Goal: Task Accomplishment & Management: Manage account settings

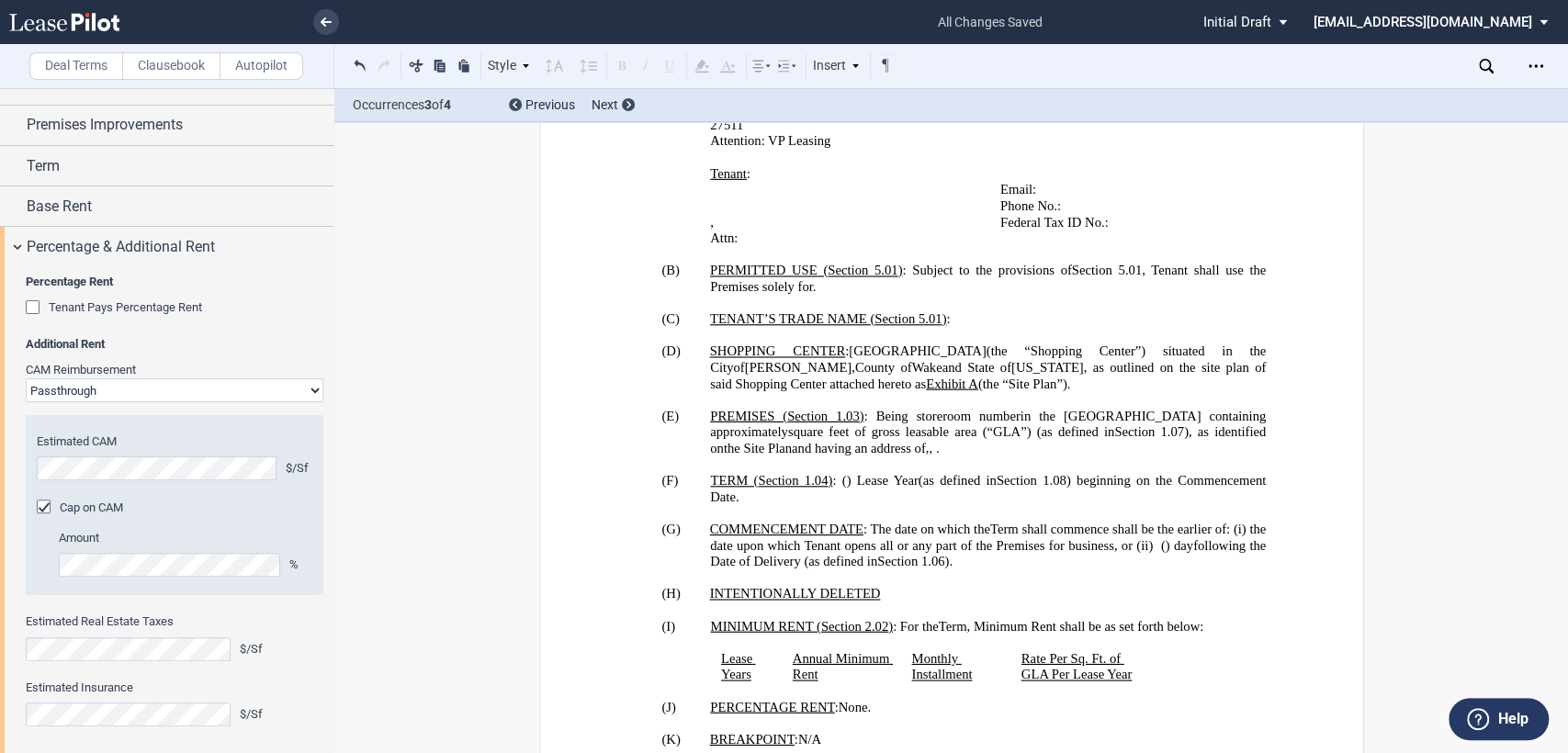
scroll to position [1181, 0]
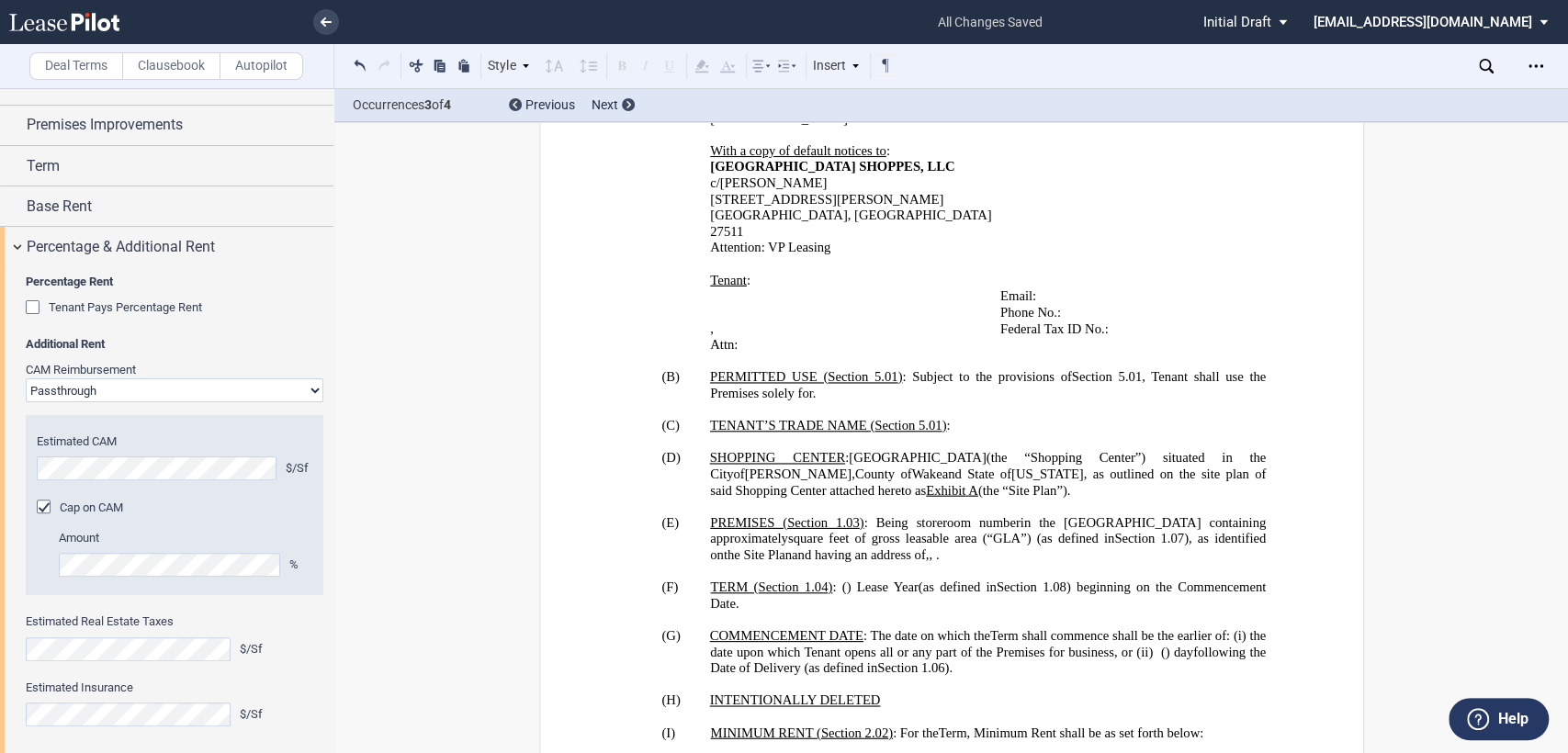
click at [1484, 63] on icon at bounding box center [1485, 65] width 15 height 15
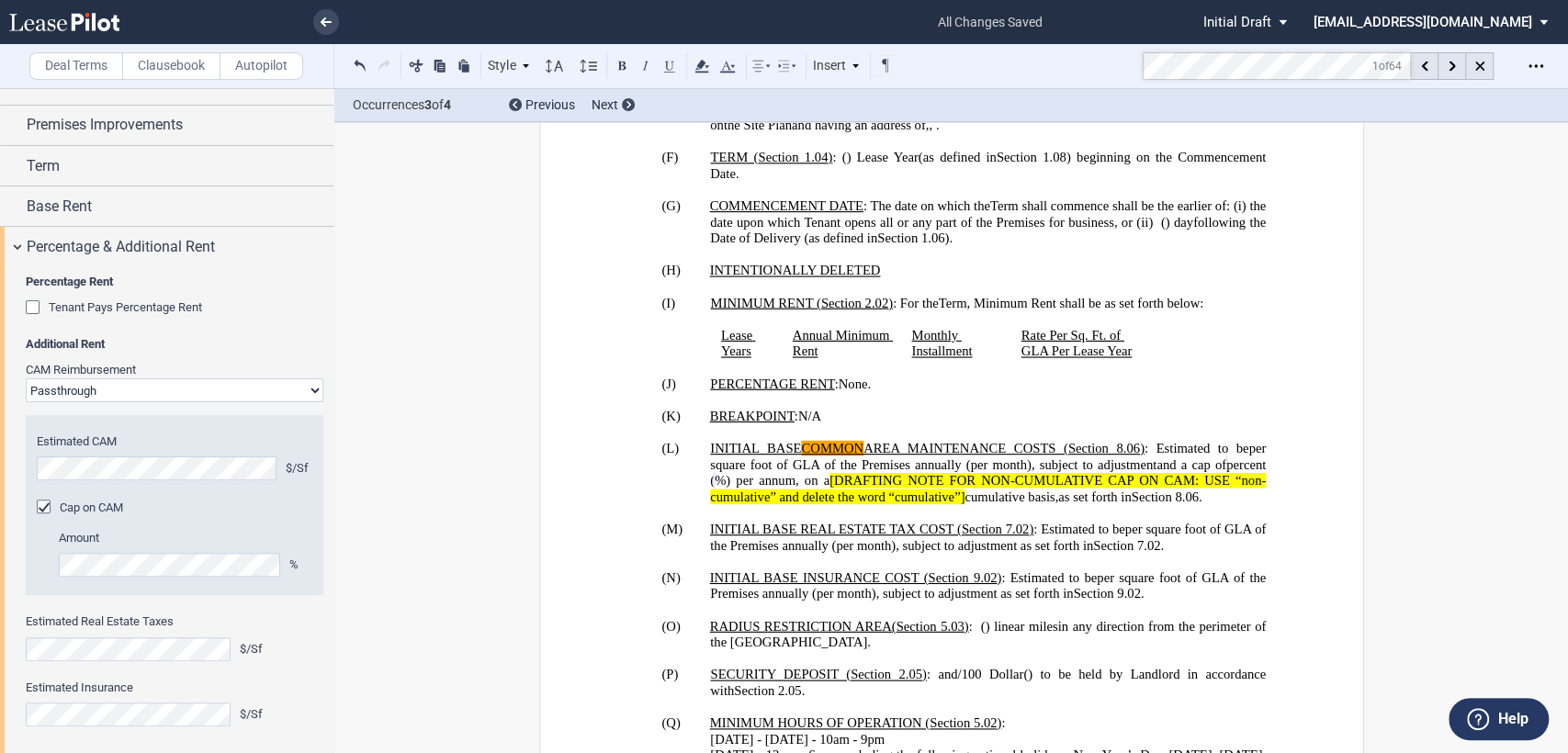
scroll to position [1617, 0]
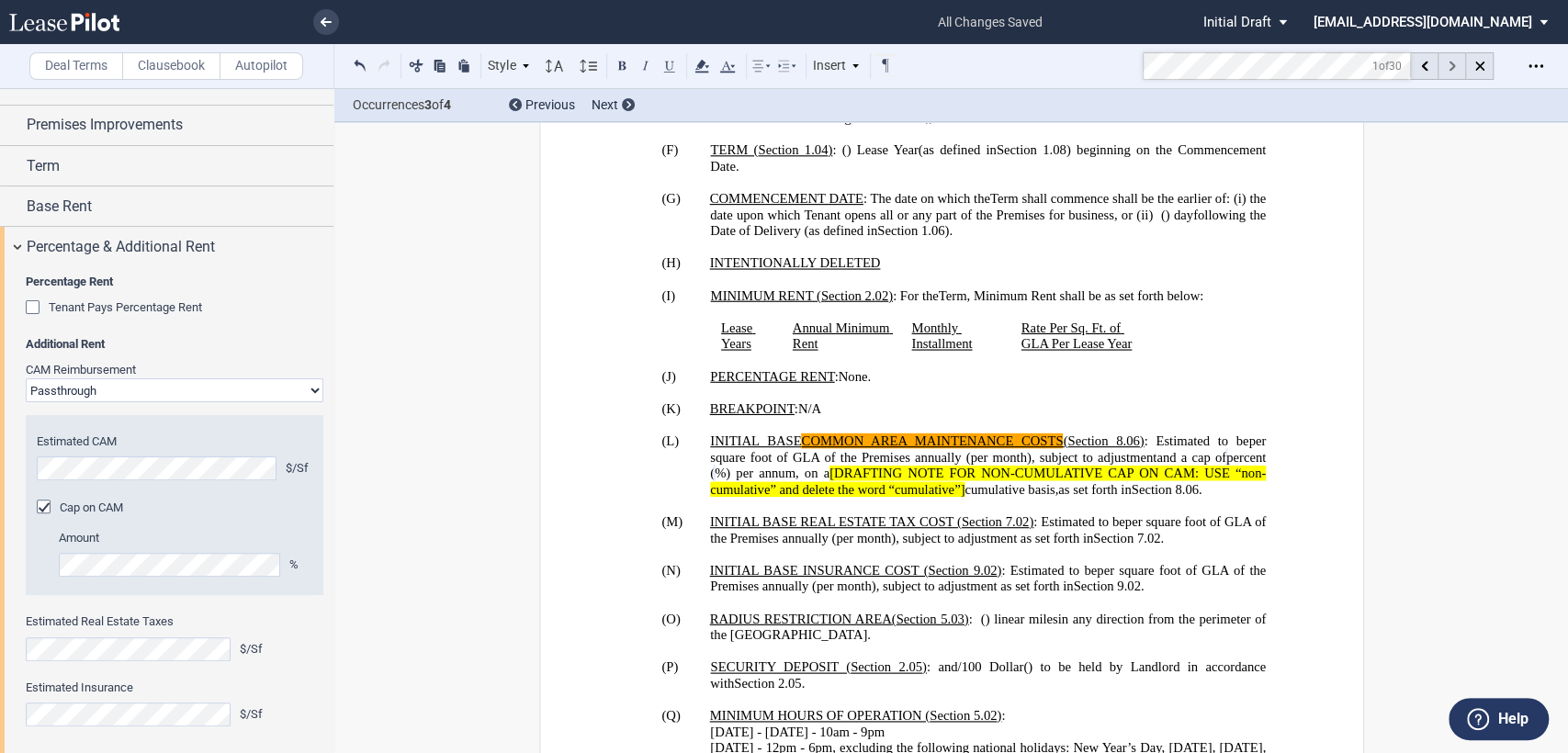
click at [1450, 62] on use at bounding box center [1451, 66] width 7 height 10
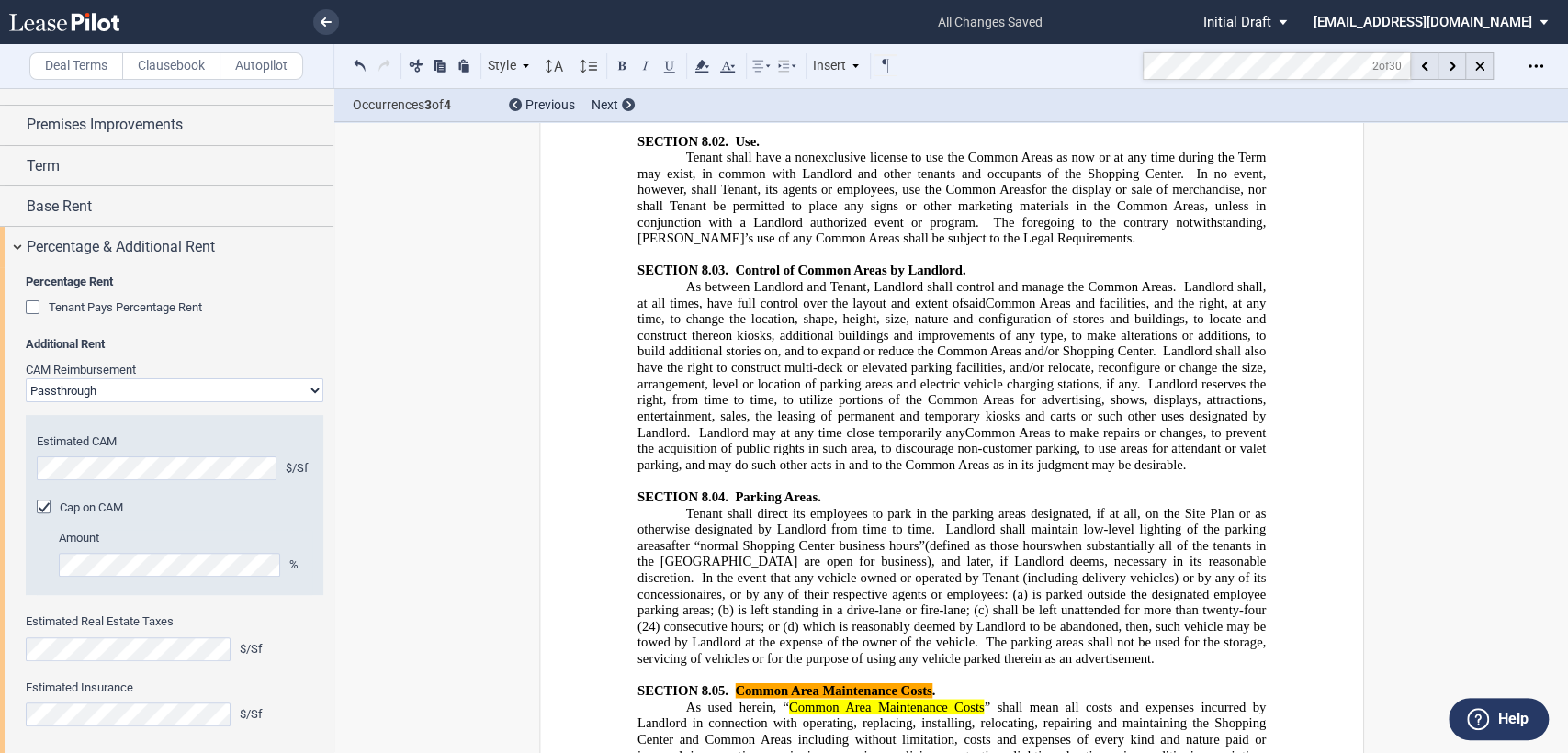
scroll to position [10840, 0]
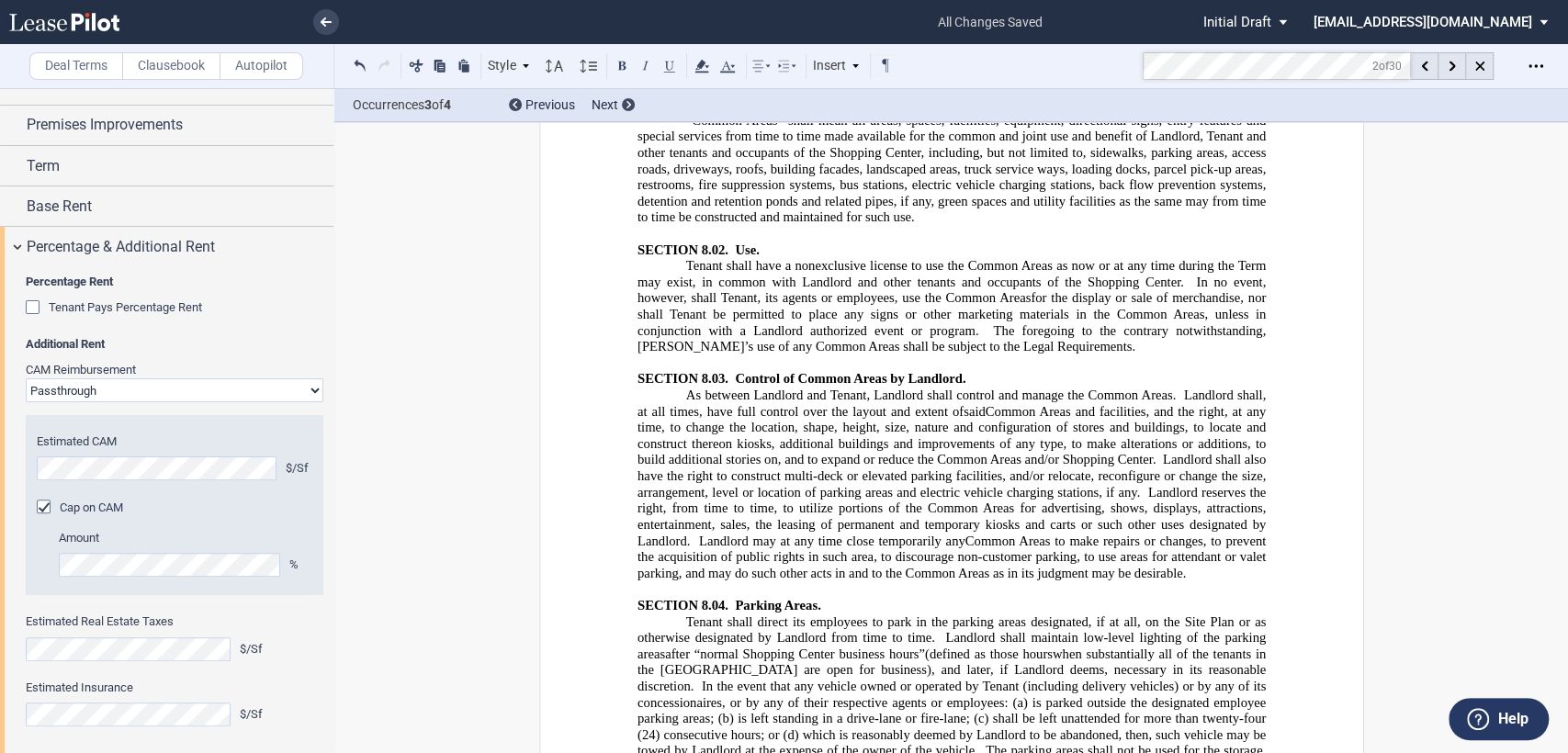
drag, startPoint x: 888, startPoint y: 271, endPoint x: 919, endPoint y: 272, distance: 31.0
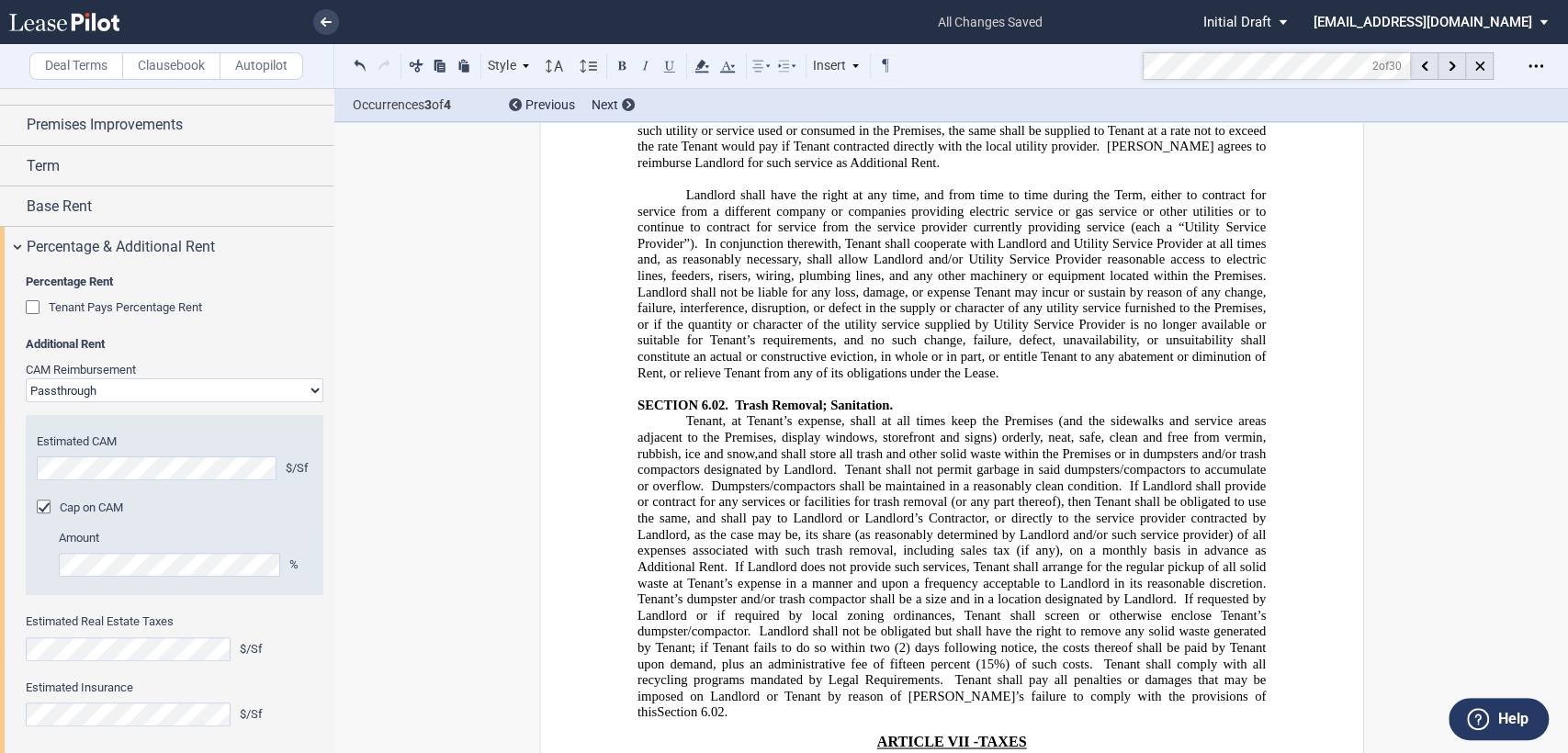
scroll to position [8899, 0]
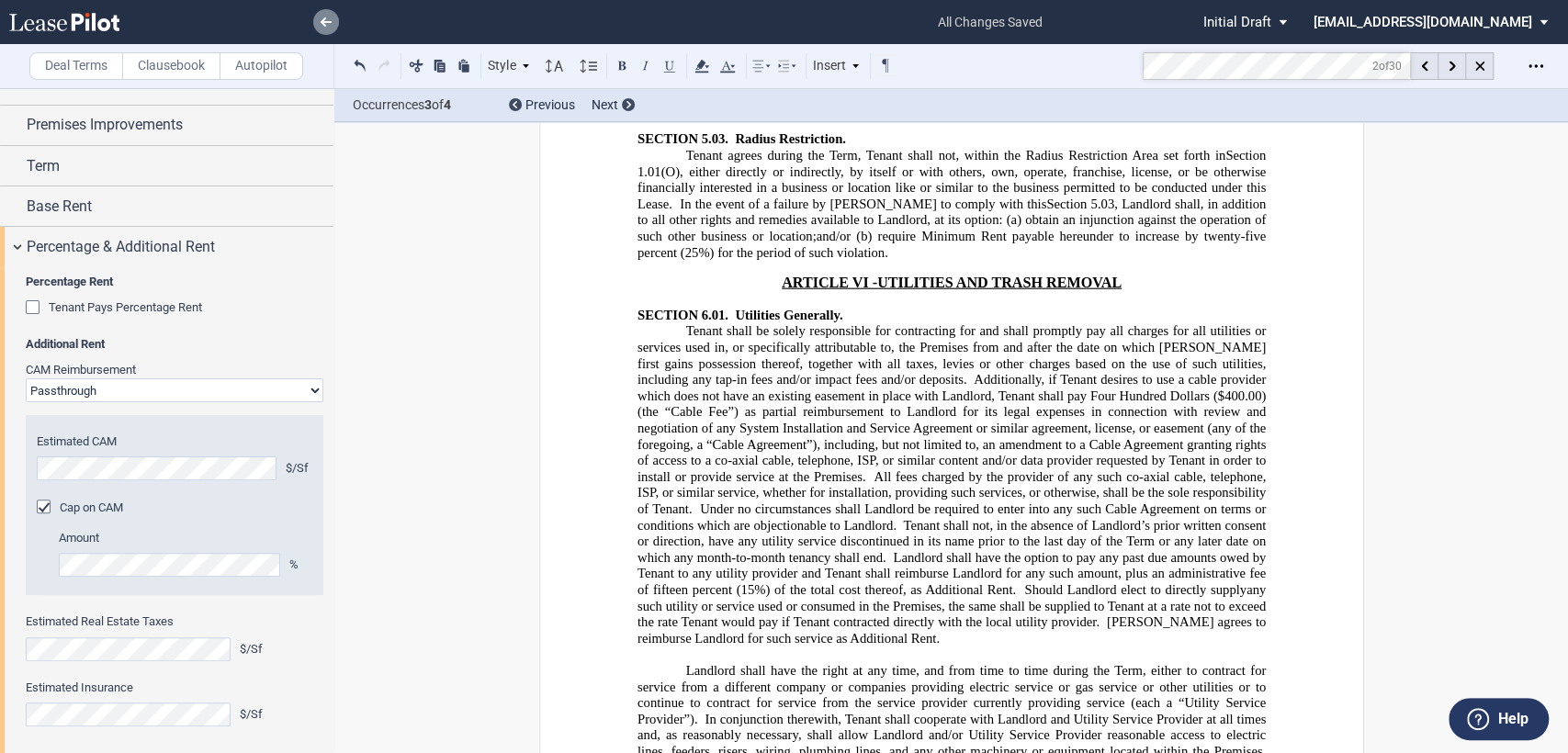
click at [323, 19] on use at bounding box center [325, 21] width 11 height 9
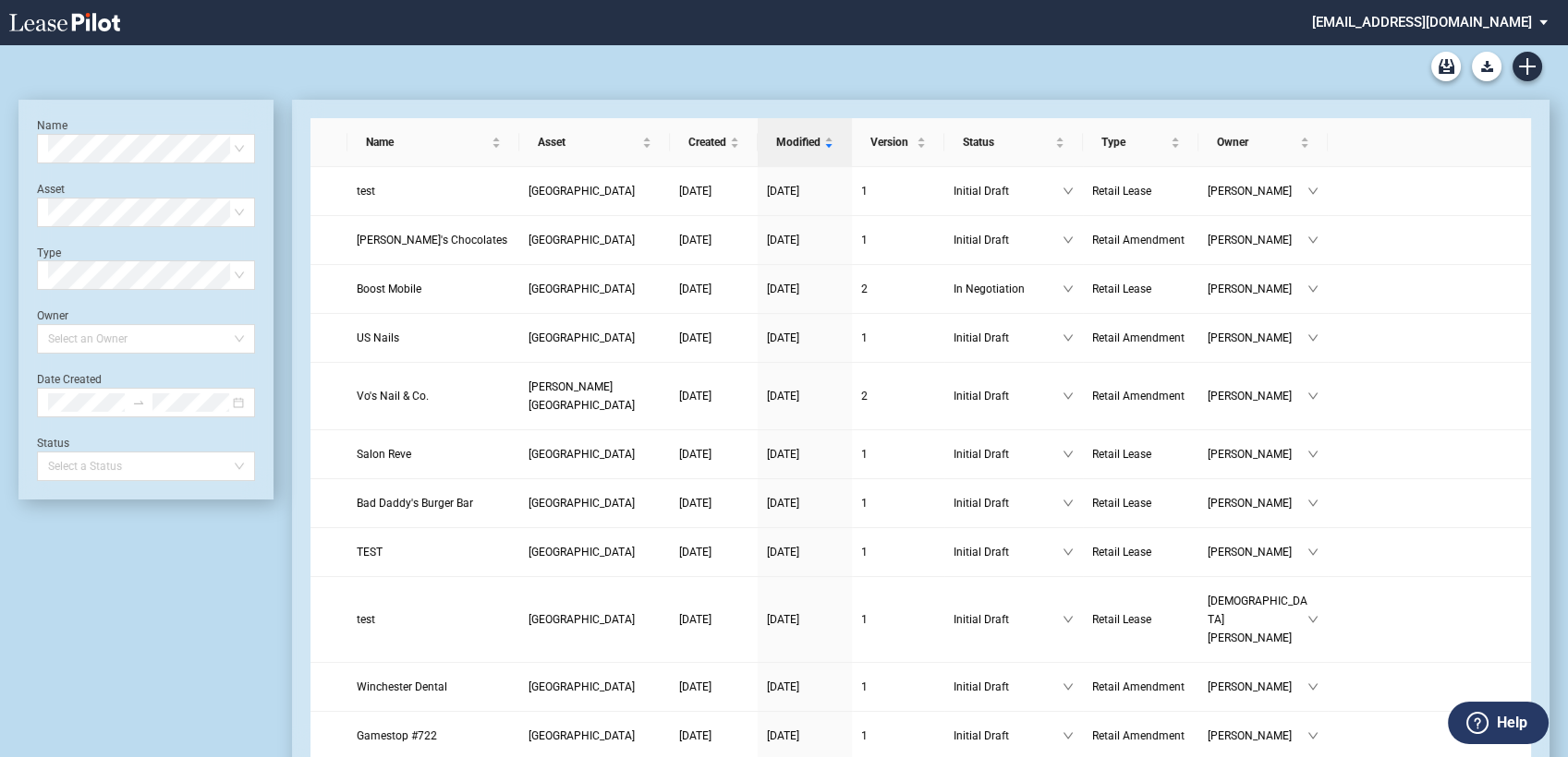
click at [1423, 24] on md-select "amcgeehan@castoinfo.com Admin Area Settings Sign Out" at bounding box center [1437, 21] width 253 height 41
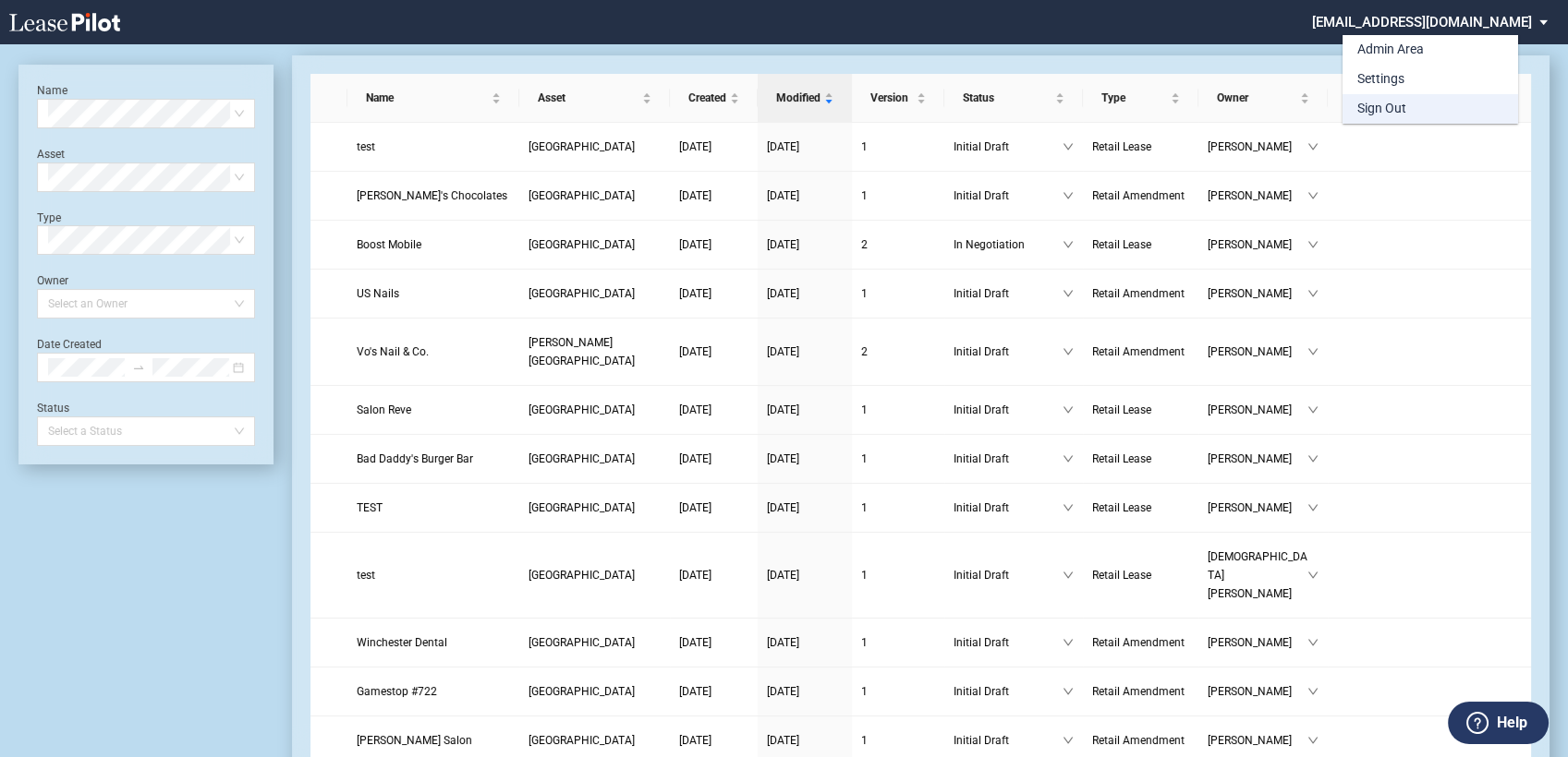
click at [1375, 108] on div "Sign Out" at bounding box center [1382, 109] width 49 height 19
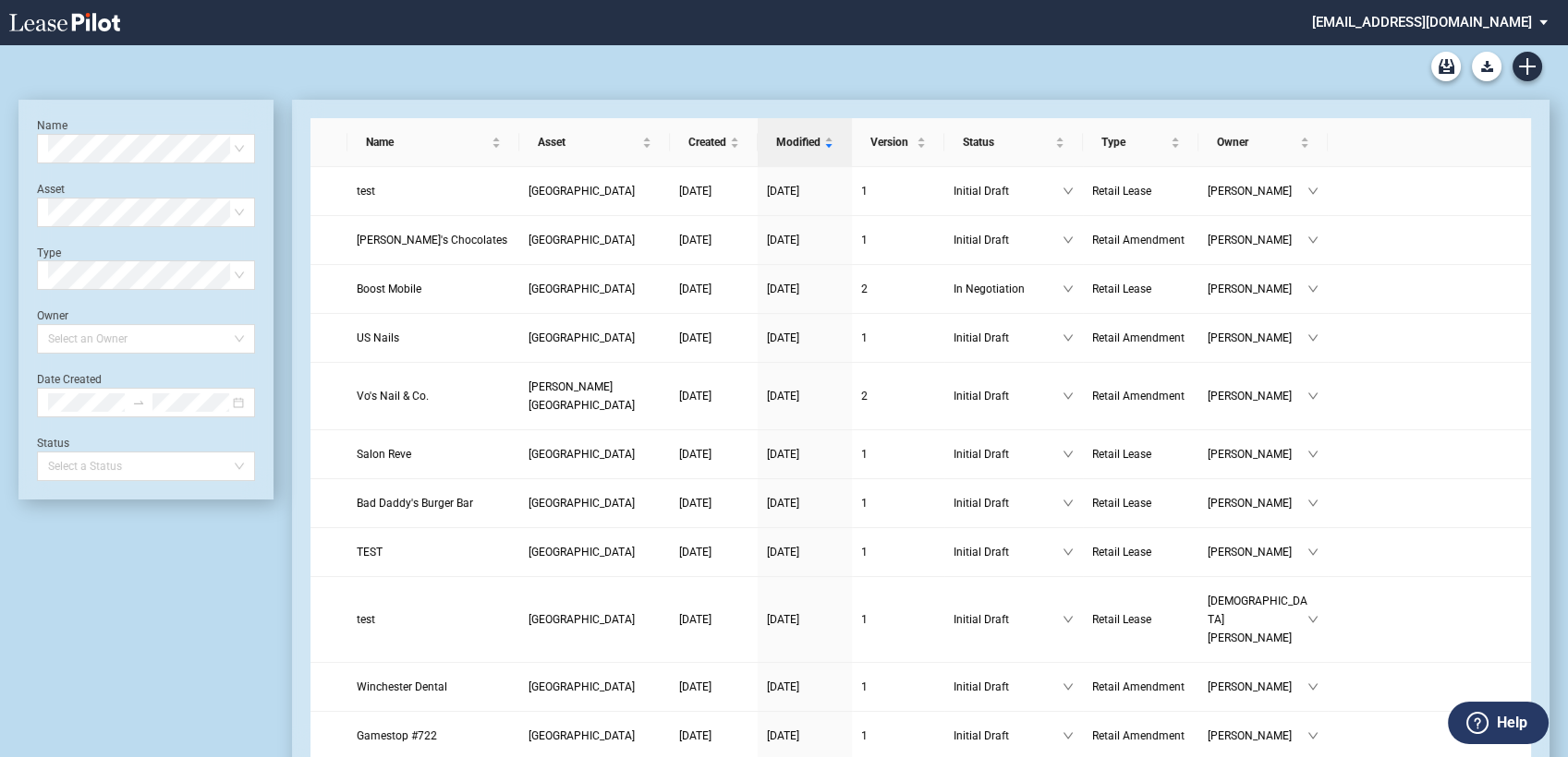
scroll to position [44, 0]
